Goal: Task Accomplishment & Management: Manage account settings

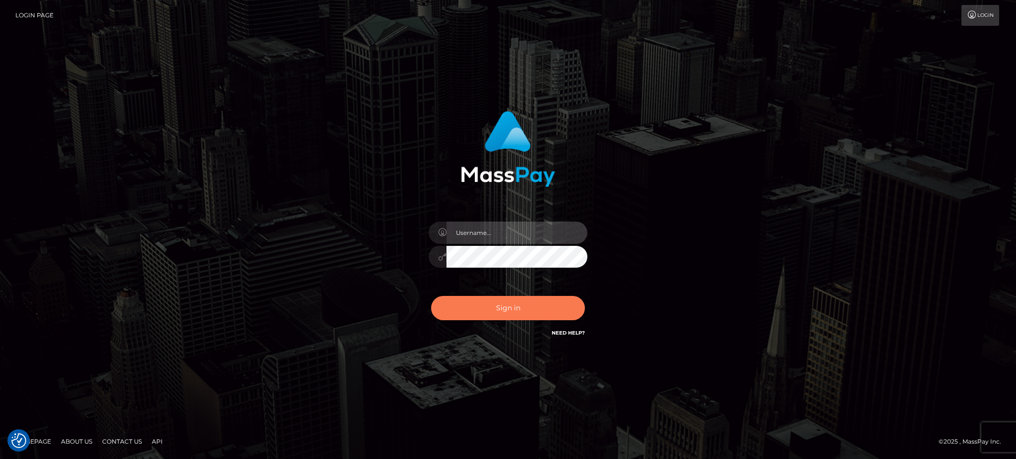
type input "Arjhon.megabonanza"
click at [543, 298] on button "Sign in" at bounding box center [508, 308] width 154 height 24
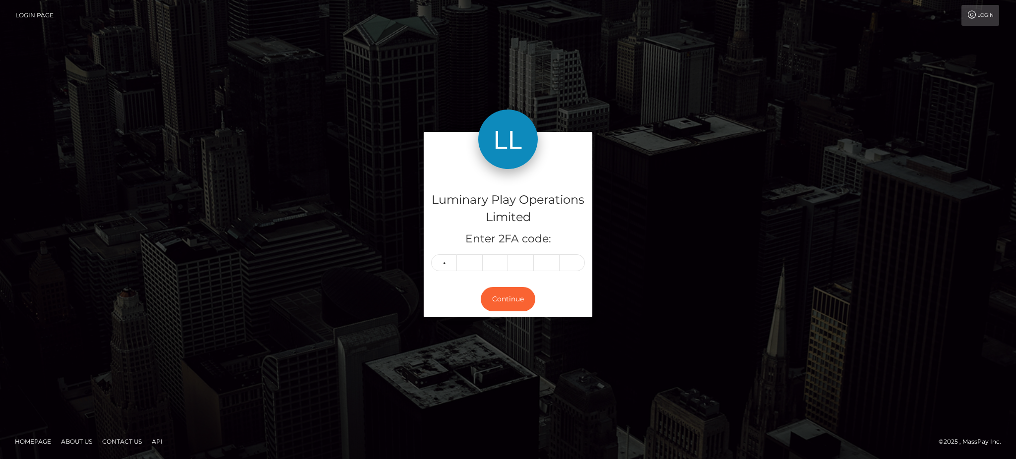
type input "8"
type input "6"
type input "2"
type input "1"
type input "2"
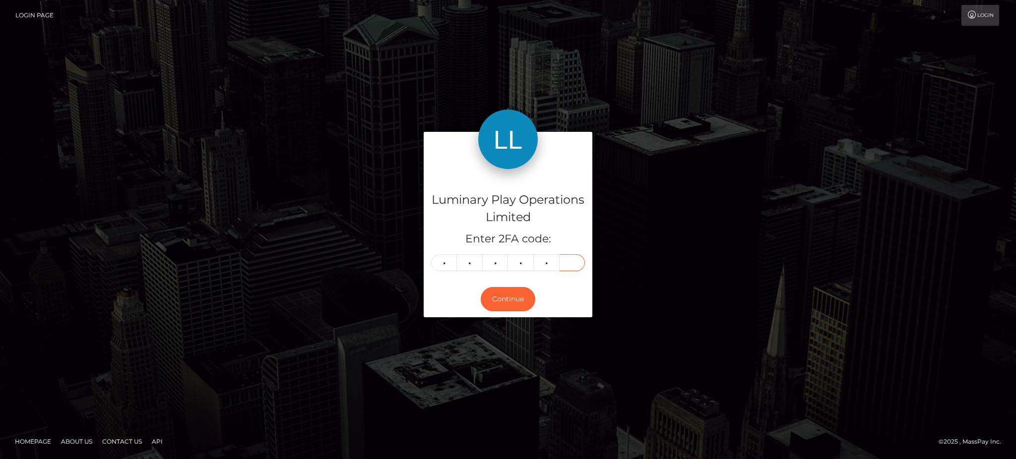
type input "9"
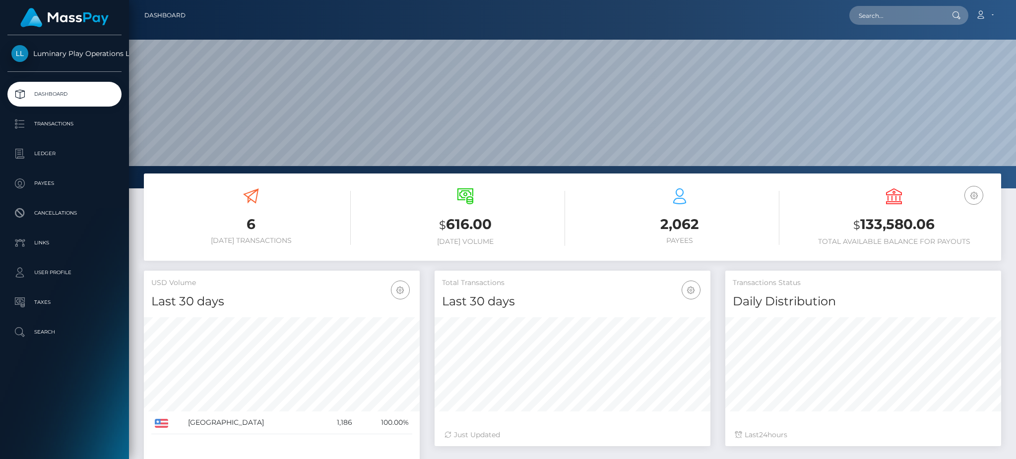
scroll to position [176, 275]
drag, startPoint x: 888, startPoint y: 25, endPoint x: 886, endPoint y: 20, distance: 5.2
click at [888, 24] on div "Loading... Loading... Account Edit Profile Logout" at bounding box center [596, 15] width 807 height 21
click at [887, 18] on input "text" at bounding box center [895, 15] width 93 height 19
paste input "301224591"
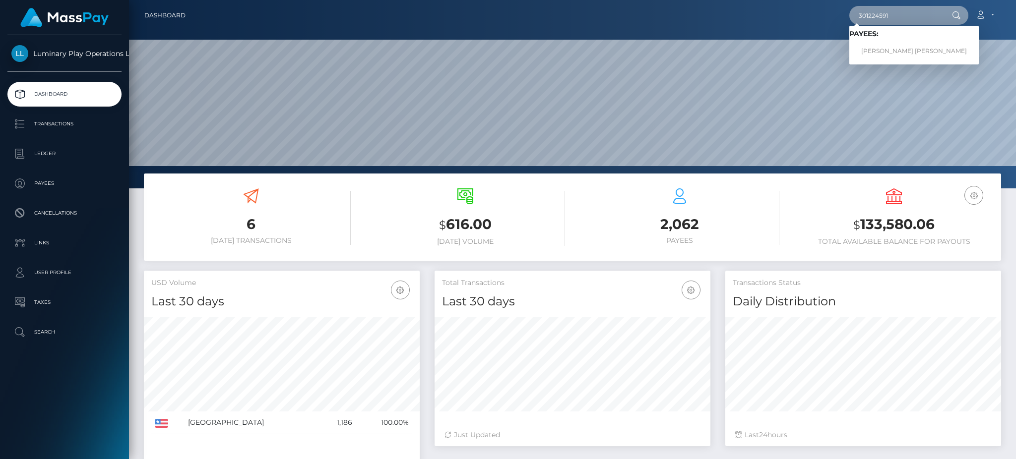
drag, startPoint x: 923, startPoint y: 14, endPoint x: 818, endPoint y: 15, distance: 105.2
click at [824, 14] on div "301224591 Loading... Loading... Payees: RAYMOND DANIEL RODRIGUEZ Account Edit P…" at bounding box center [596, 15] width 807 height 21
paste input "81545"
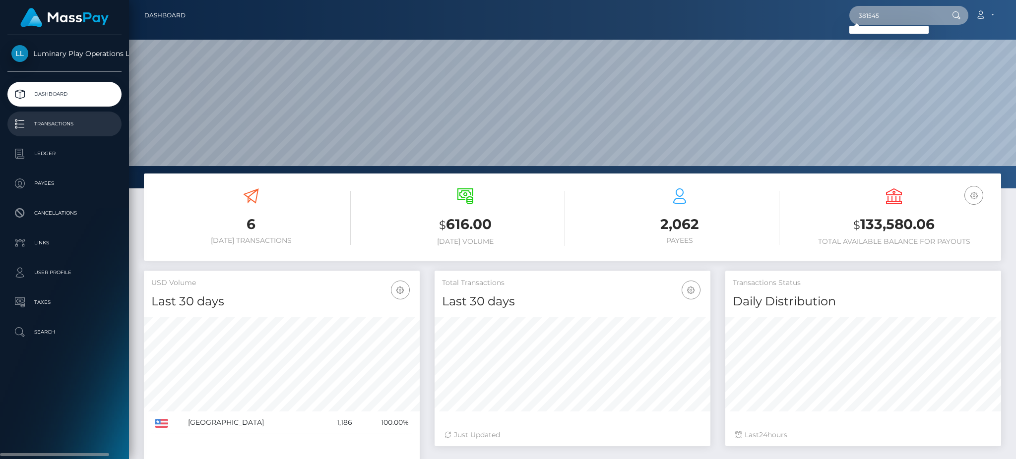
type input "381545"
click at [59, 130] on p "Transactions" at bounding box center [64, 124] width 106 height 15
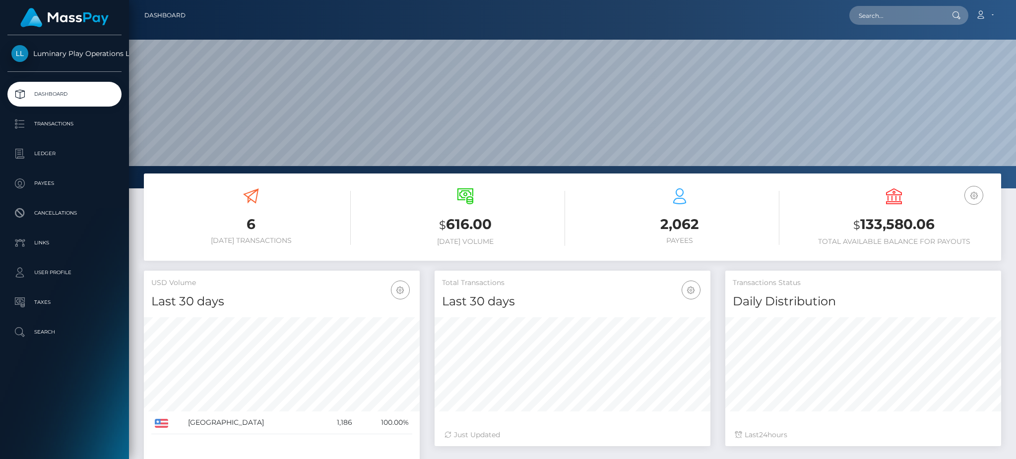
scroll to position [176, 275]
click at [883, 15] on input "text" at bounding box center [895, 15] width 93 height 19
paste input "381545"
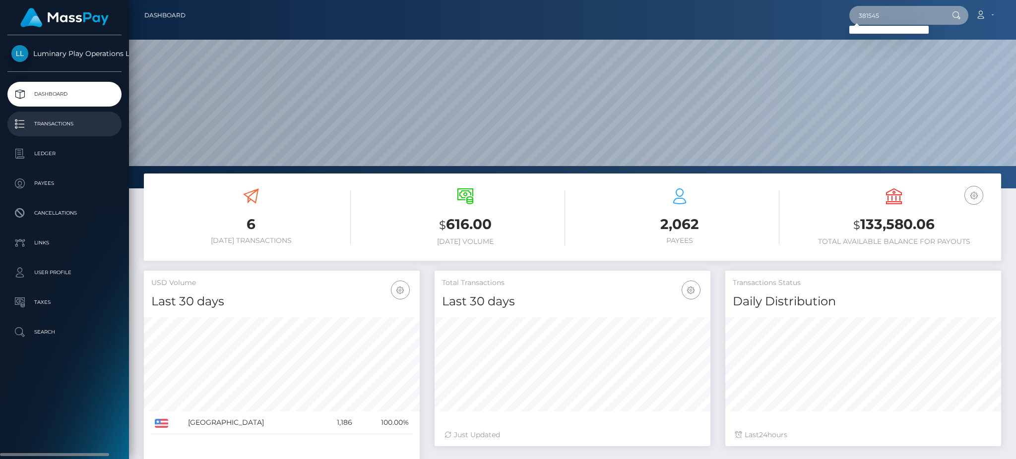
type input "381545"
click at [58, 131] on link "Transactions" at bounding box center [64, 124] width 114 height 25
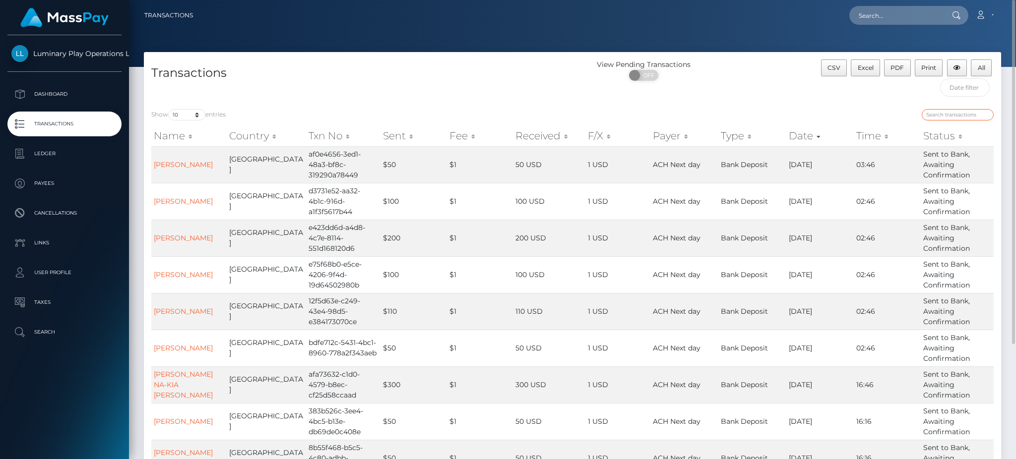
click at [955, 117] on input "search" at bounding box center [958, 114] width 72 height 11
paste input "381545"
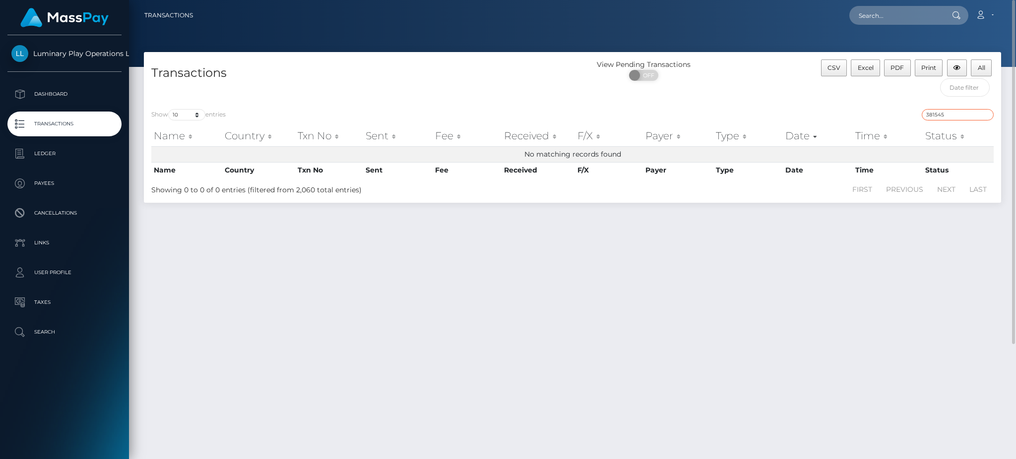
type input "381545"
click at [179, 118] on select "10 25 50 100 250 500 1,000 3,500" at bounding box center [186, 114] width 37 height 11
select select "3500"
click at [169, 110] on select "10 25 50 100 250 500 1,000 3,500" at bounding box center [186, 114] width 37 height 11
click at [972, 119] on input "381545" at bounding box center [958, 114] width 72 height 11
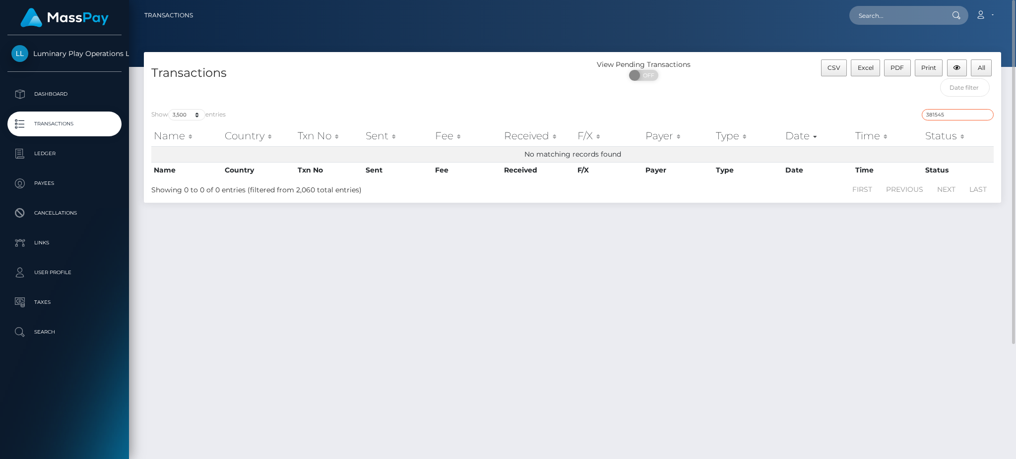
click at [940, 117] on input "381545" at bounding box center [958, 114] width 72 height 11
